Goal: Information Seeking & Learning: Understand process/instructions

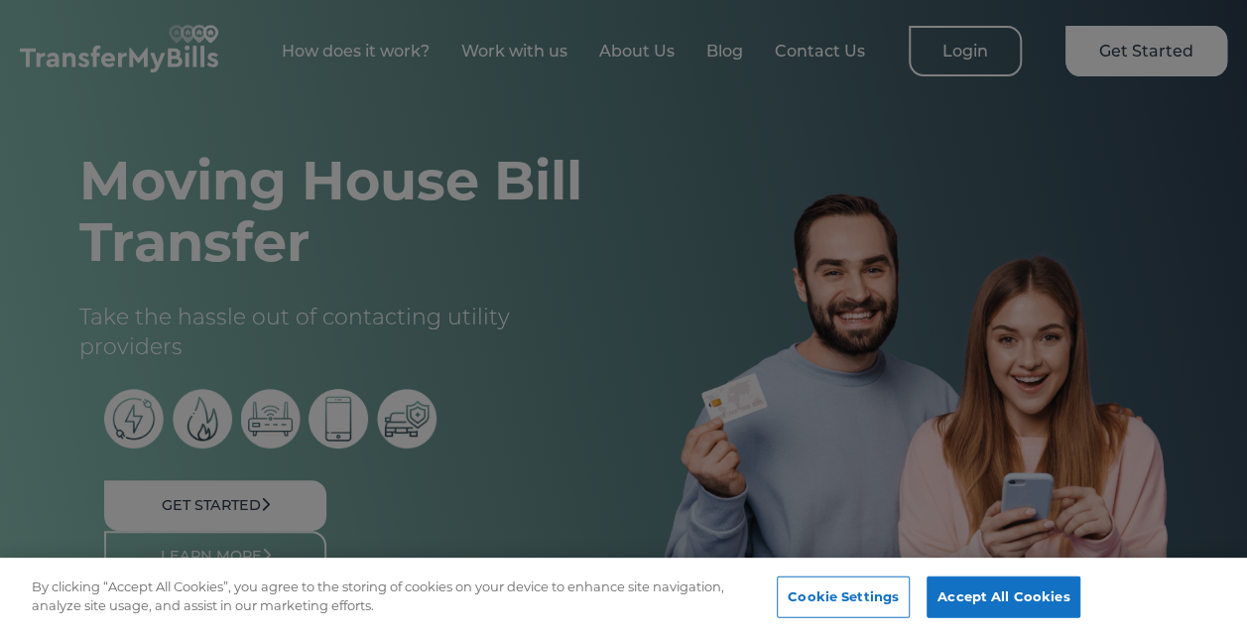
click at [724, 338] on div at bounding box center [623, 319] width 1247 height 639
click at [425, 49] on div at bounding box center [623, 319] width 1247 height 639
click at [391, 52] on div at bounding box center [623, 319] width 1247 height 639
click at [998, 598] on button "Accept All Cookies" at bounding box center [1004, 597] width 154 height 42
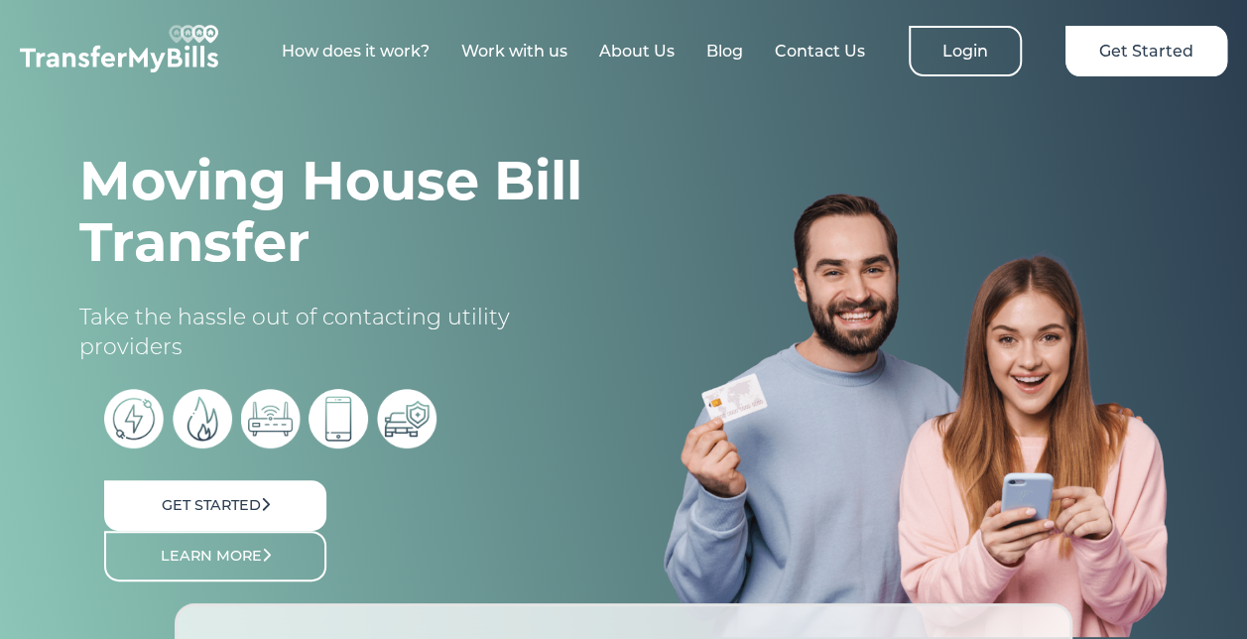
click at [365, 51] on link "How does it work?" at bounding box center [356, 51] width 148 height 19
